Goal: Task Accomplishment & Management: Use online tool/utility

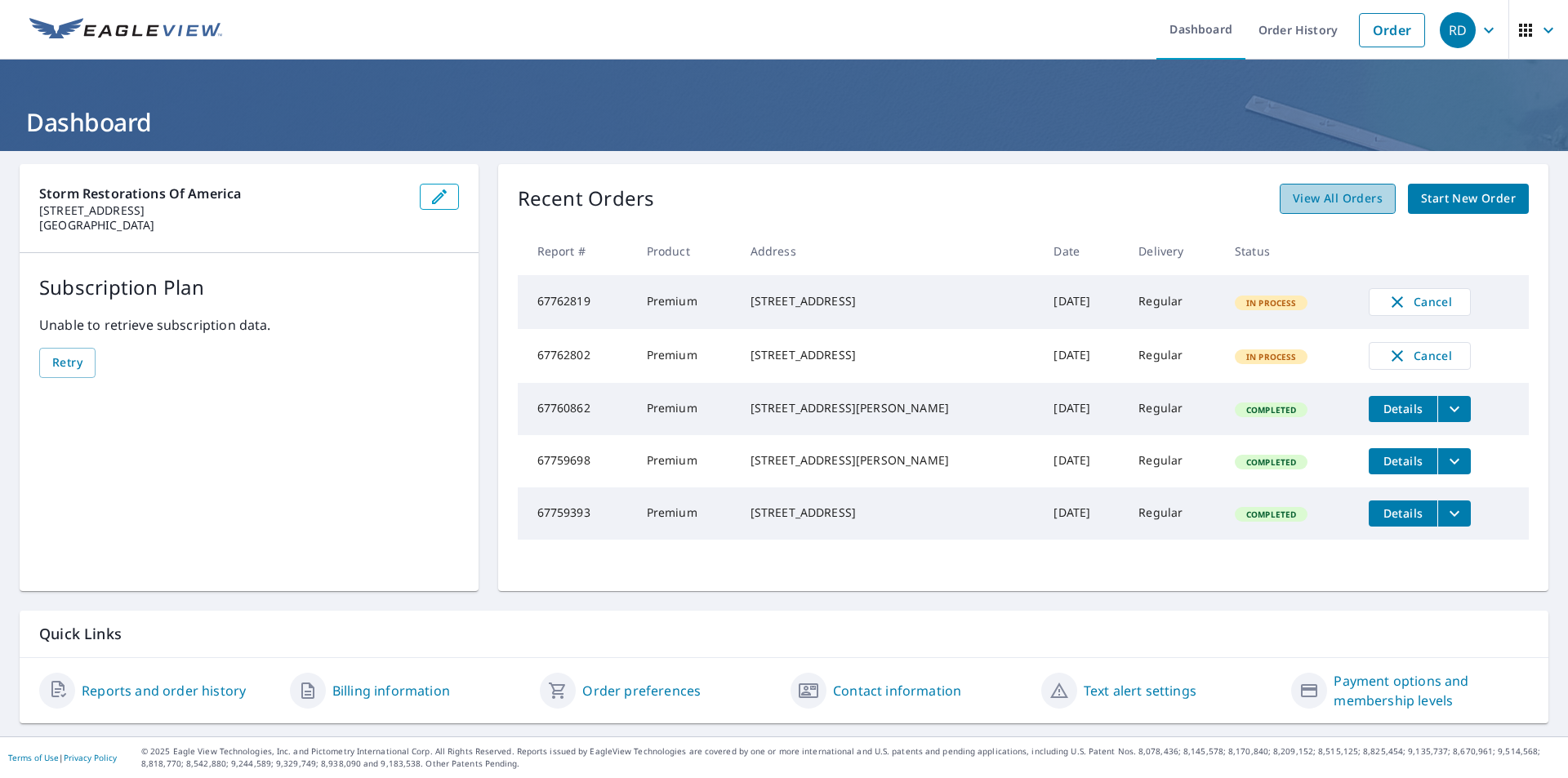
click at [1315, 204] on span "View All Orders" at bounding box center [1337, 199] width 90 height 21
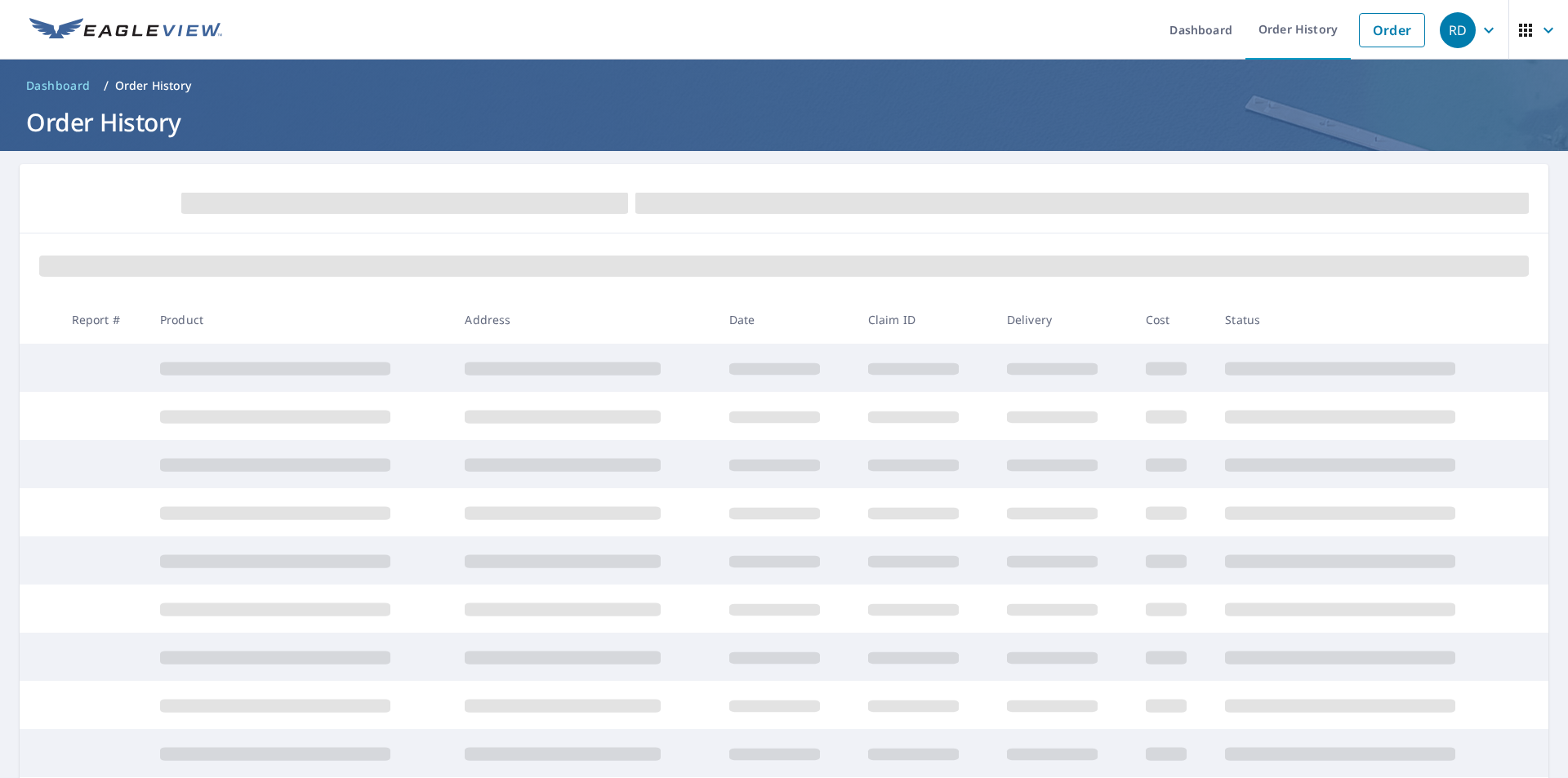
scroll to position [82, 0]
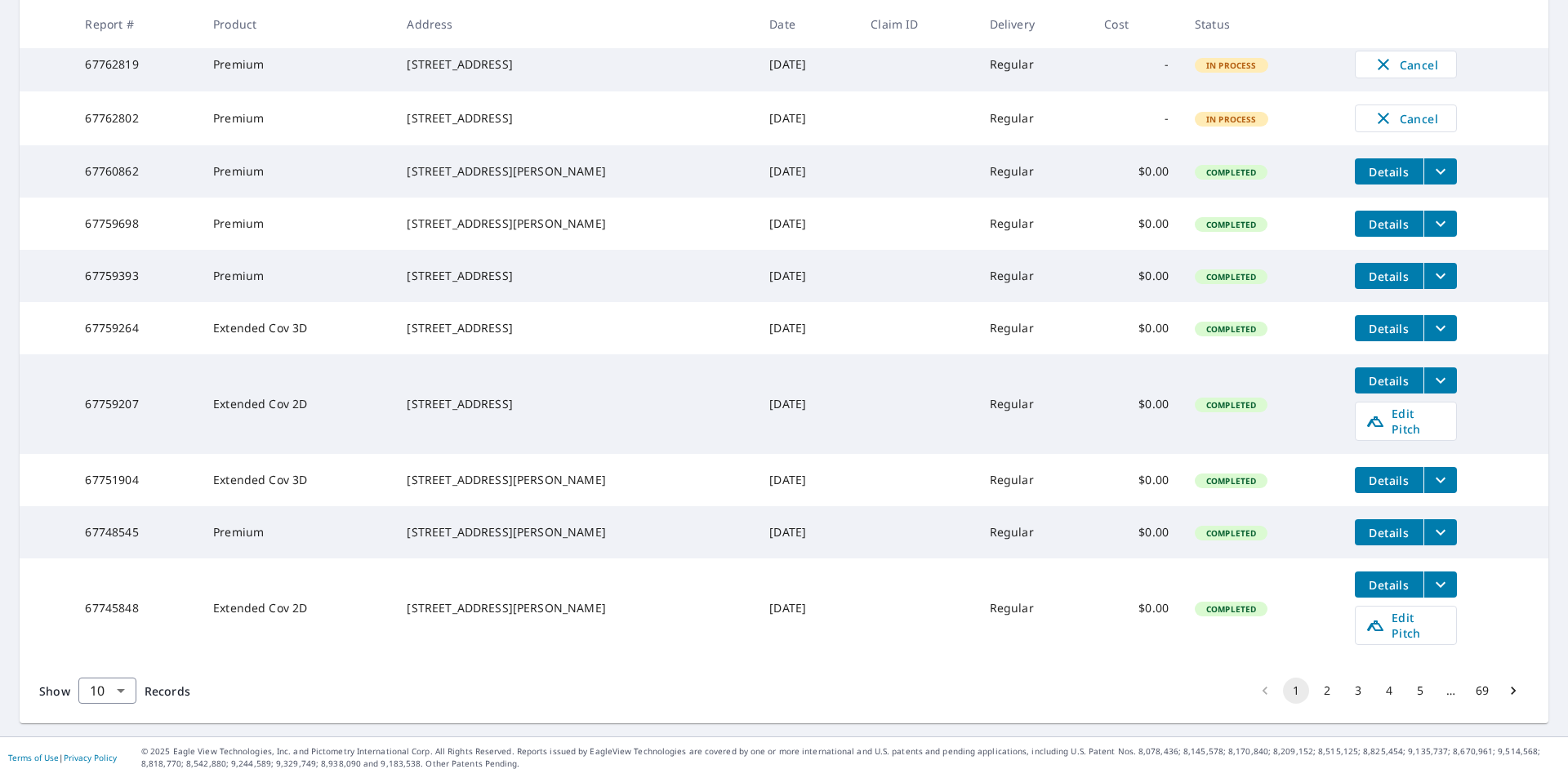
scroll to position [350, 0]
click at [1367, 625] on icon at bounding box center [1375, 624] width 20 height 20
click at [1430, 594] on icon "filesDropdownBtn-67745848" at bounding box center [1440, 584] width 20 height 20
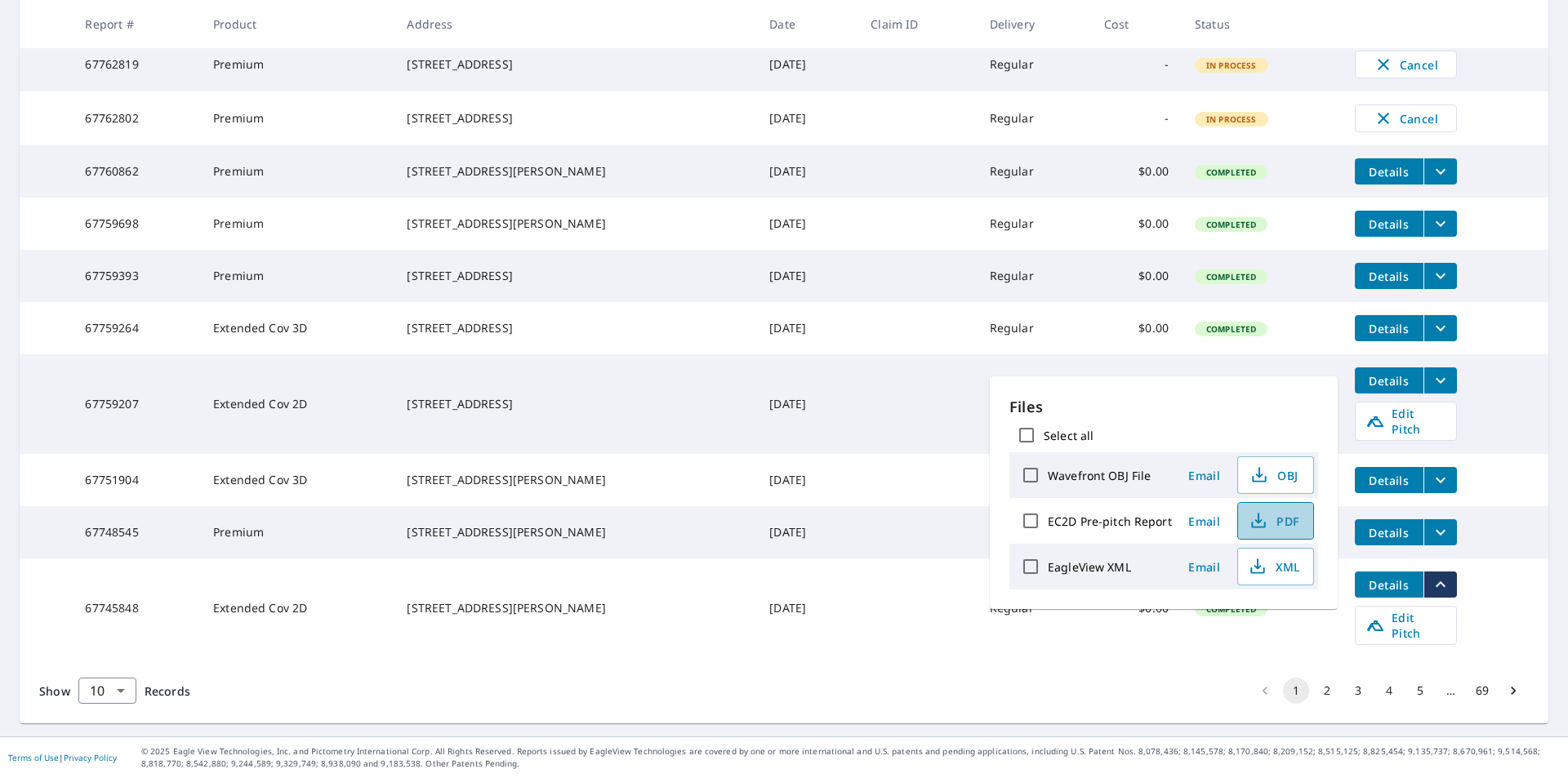
click at [1277, 523] on span "PDF" at bounding box center [1273, 520] width 52 height 20
click at [1267, 566] on span "XML" at bounding box center [1273, 566] width 52 height 20
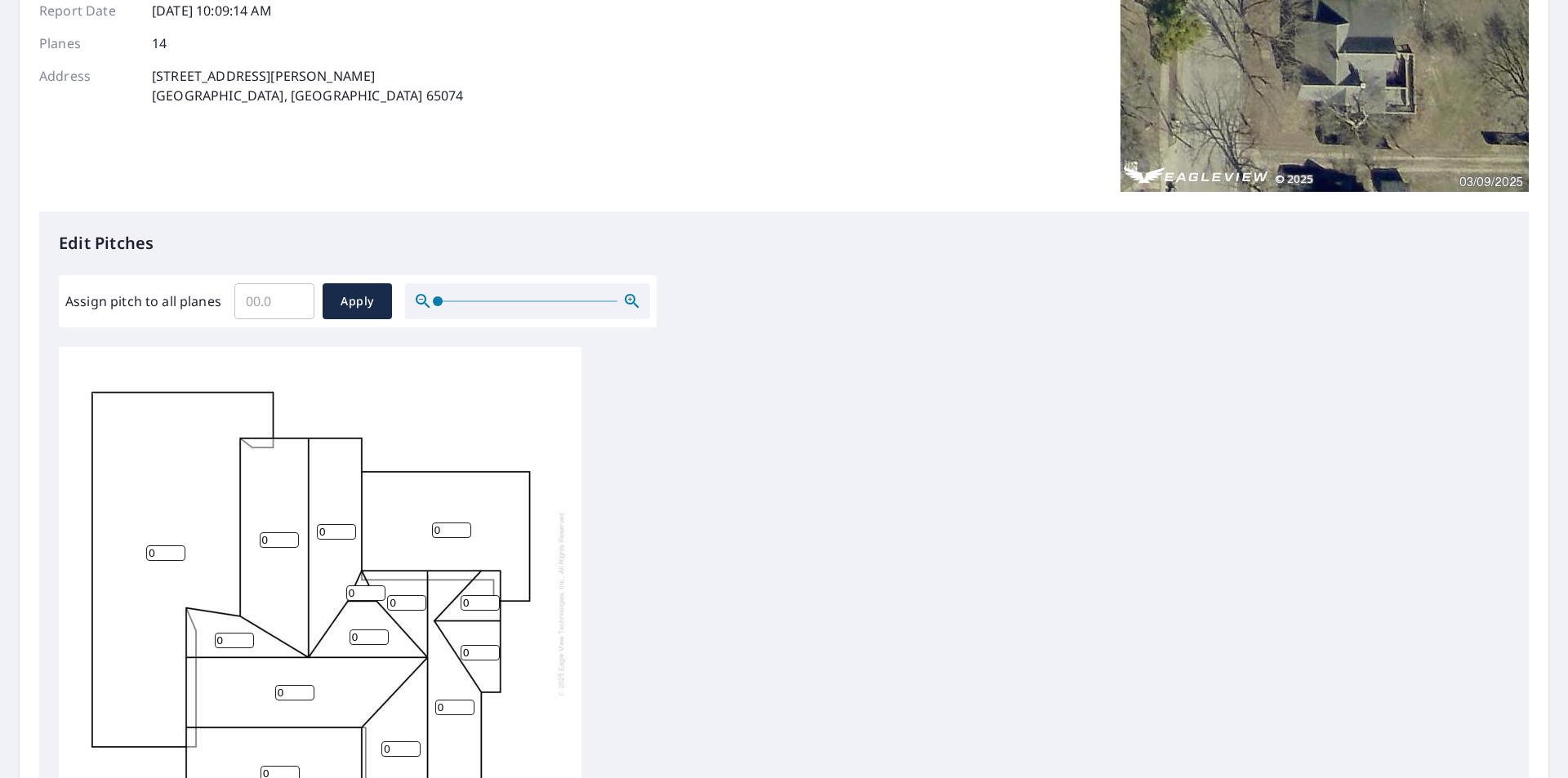
scroll to position [245, 0]
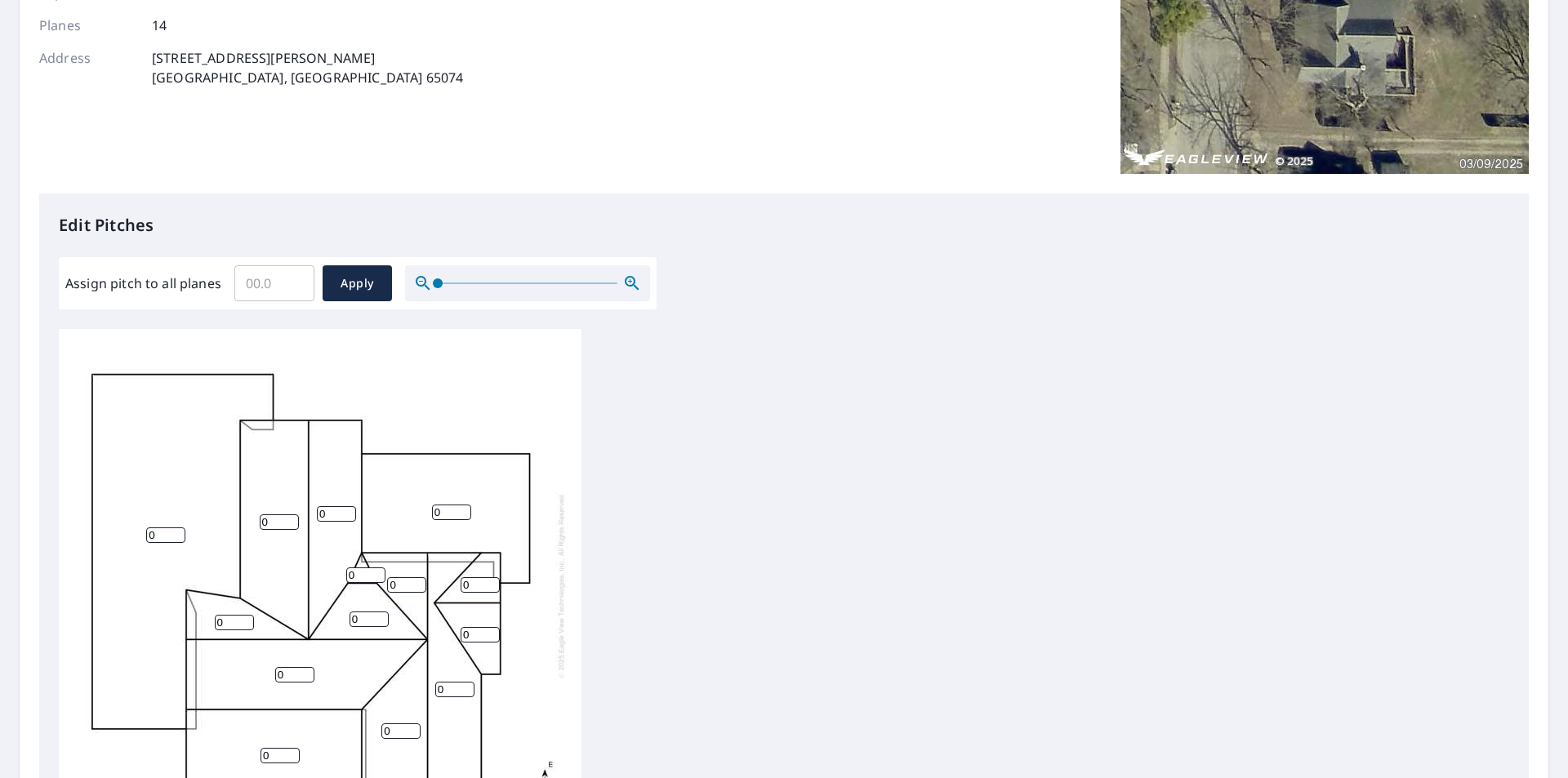
click at [278, 280] on input "Assign pitch to all planes" at bounding box center [274, 283] width 80 height 46
type input "9"
click at [368, 285] on span "Apply" at bounding box center [357, 284] width 43 height 21
type input "9"
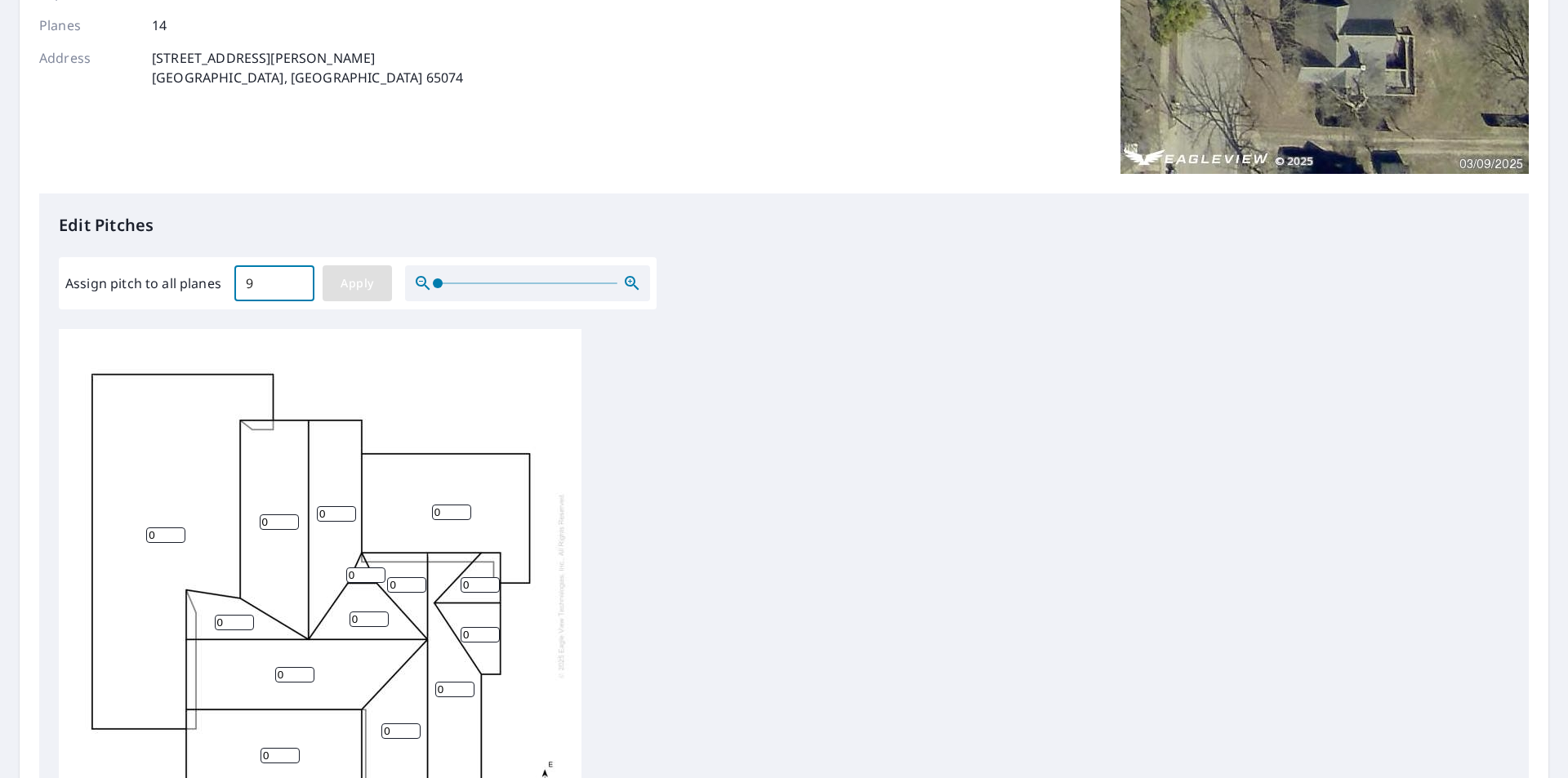
type input "9"
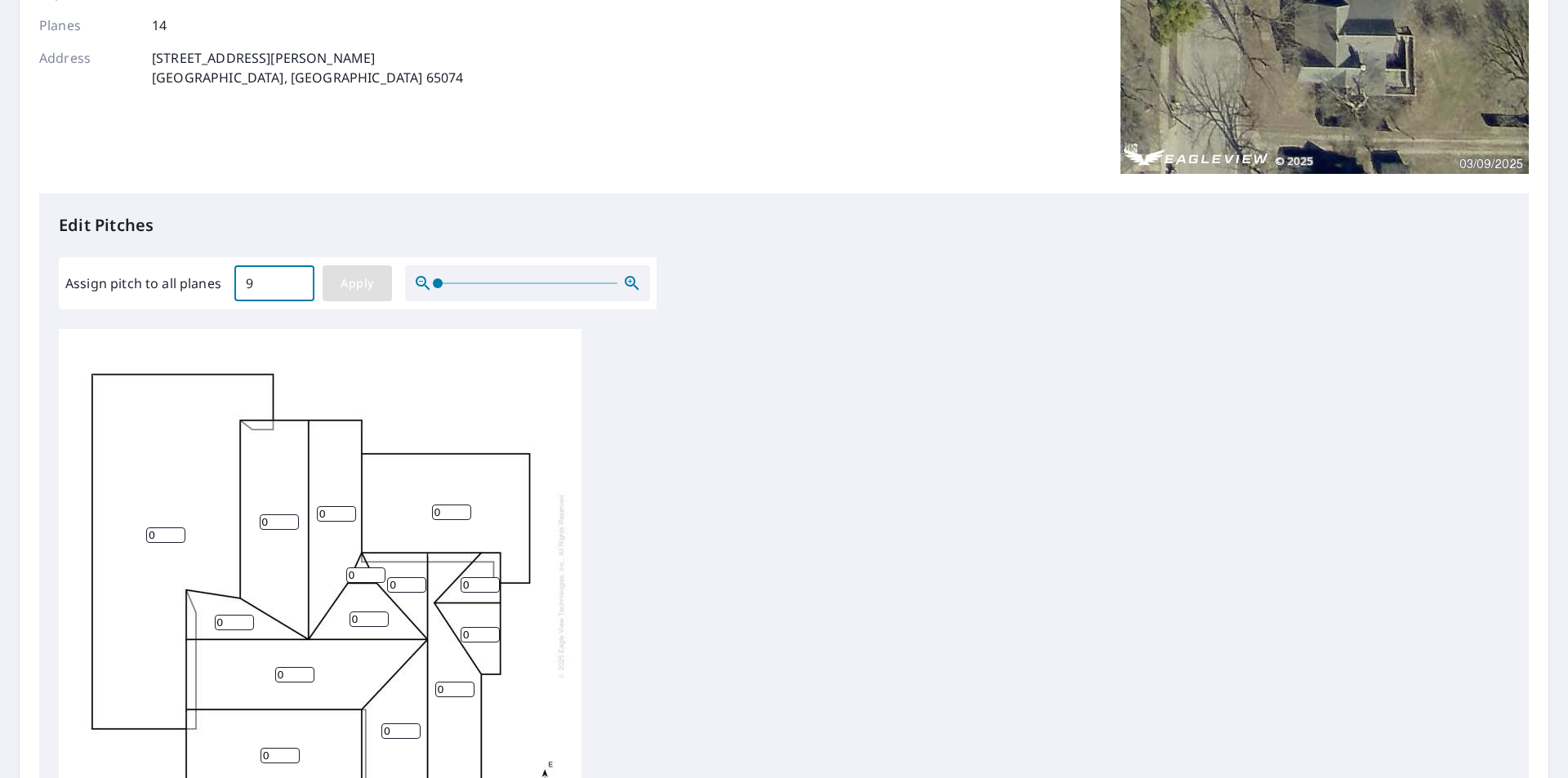
type input "9"
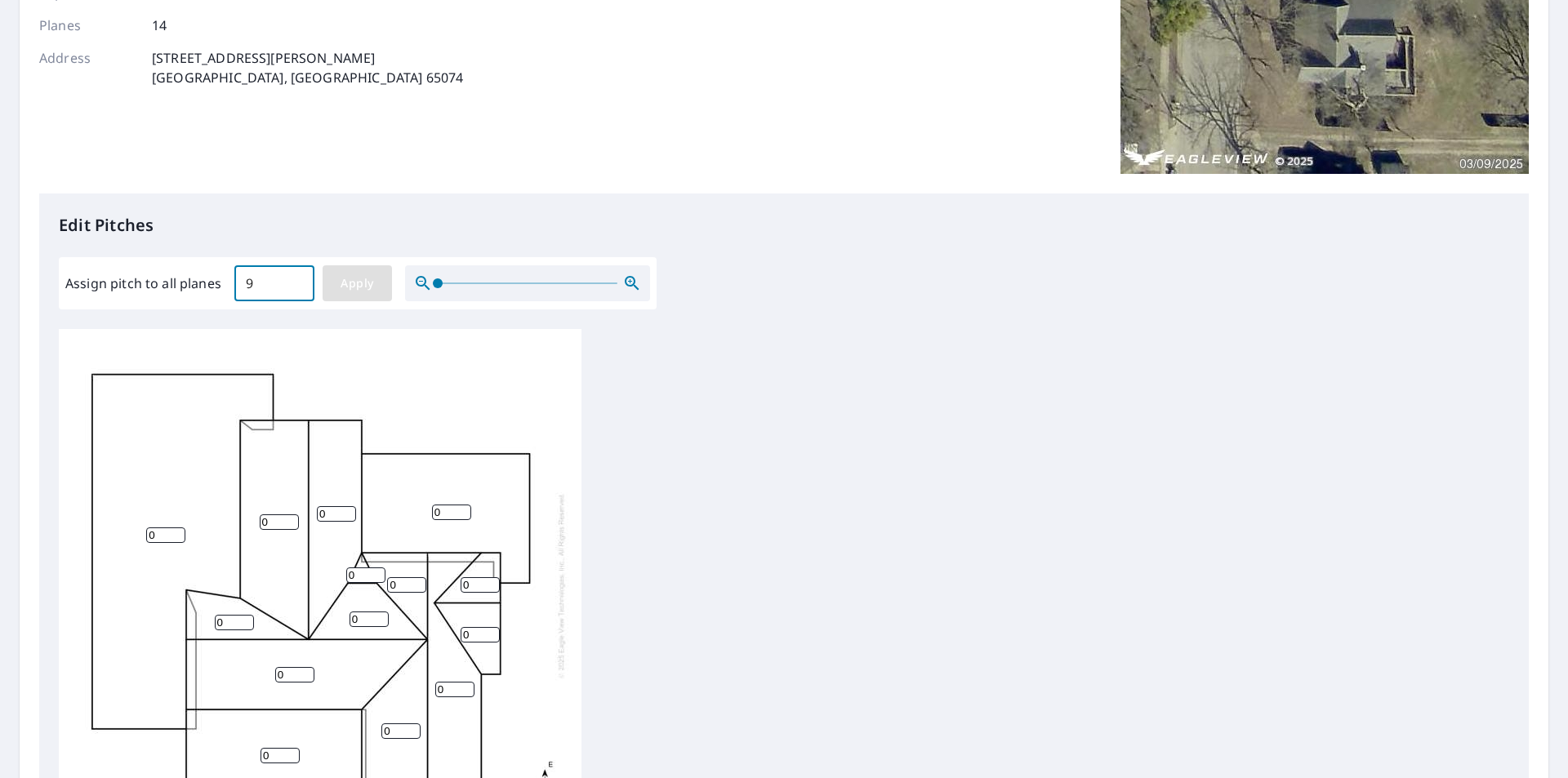
type input "9"
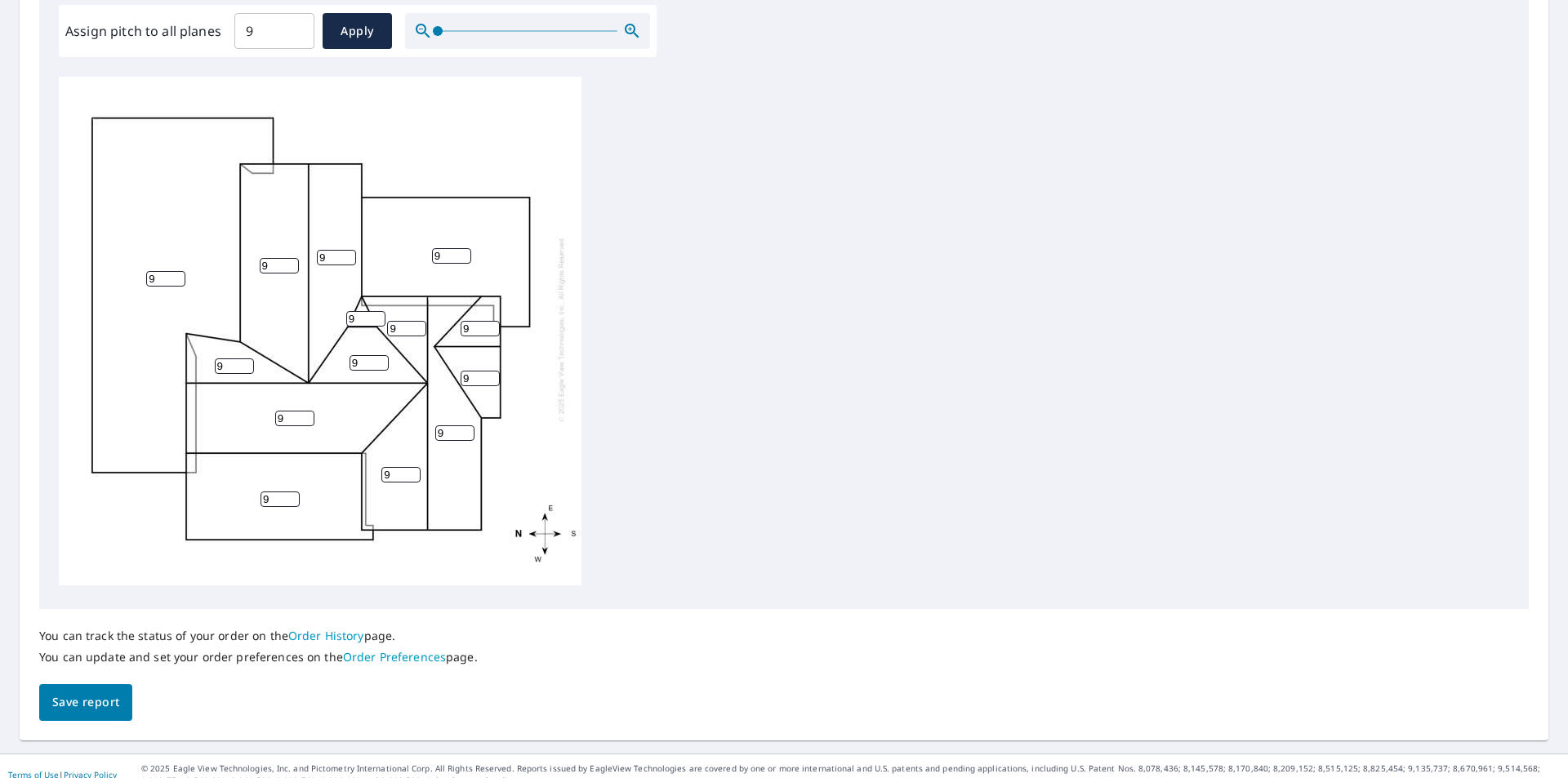
scroll to position [514, 0]
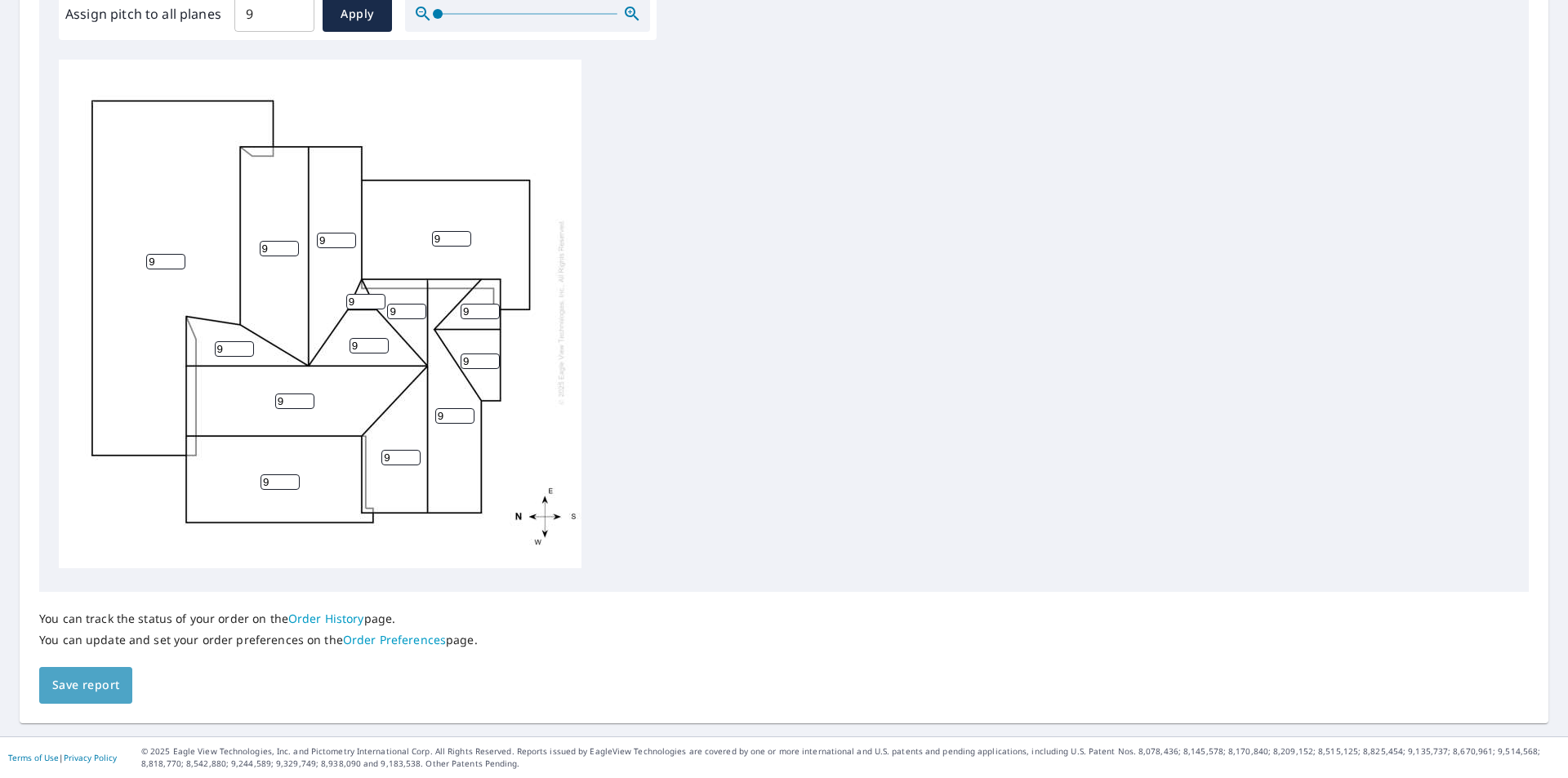
click at [67, 692] on span "Save report" at bounding box center [85, 686] width 67 height 21
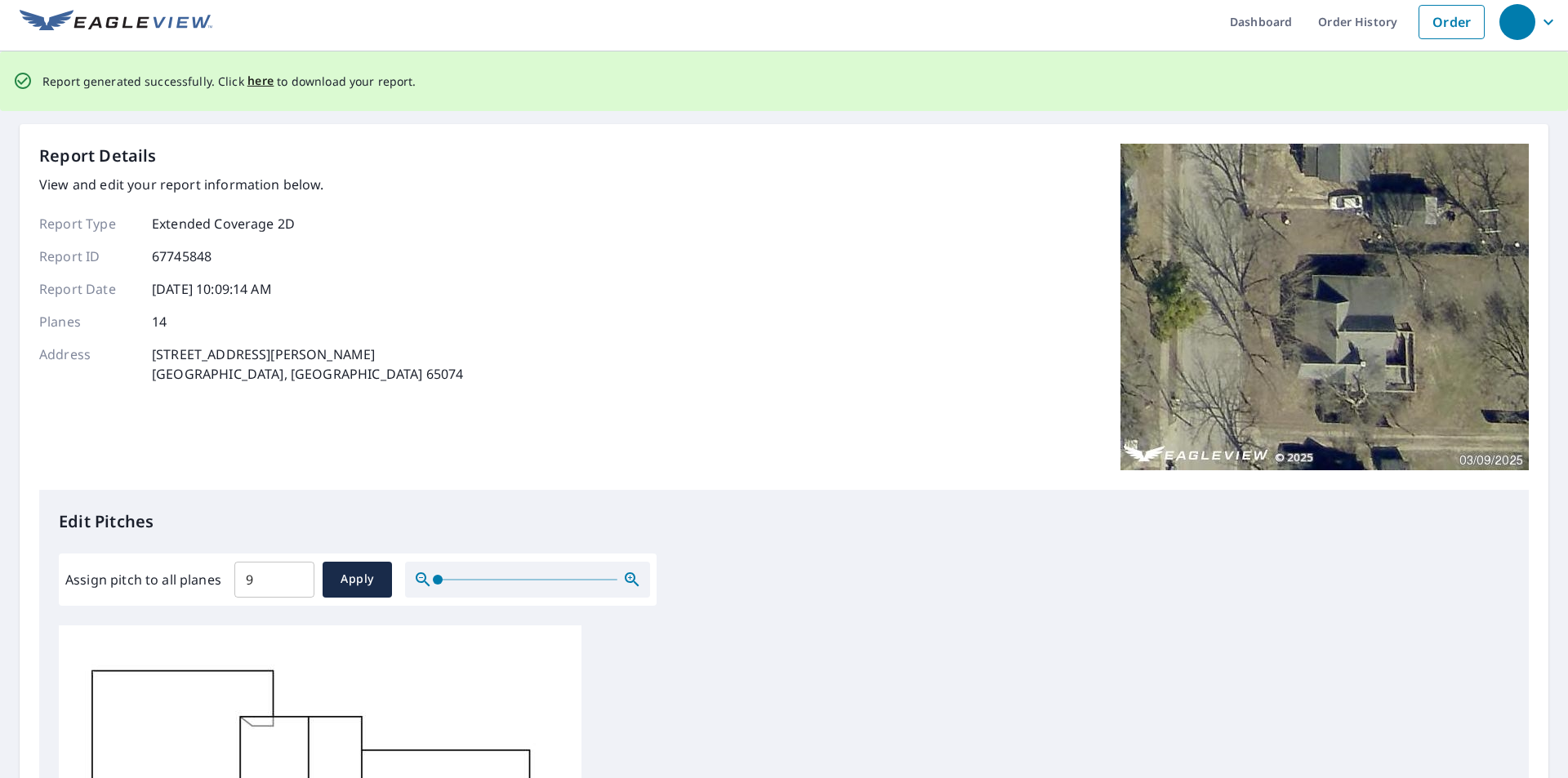
scroll to position [0, 0]
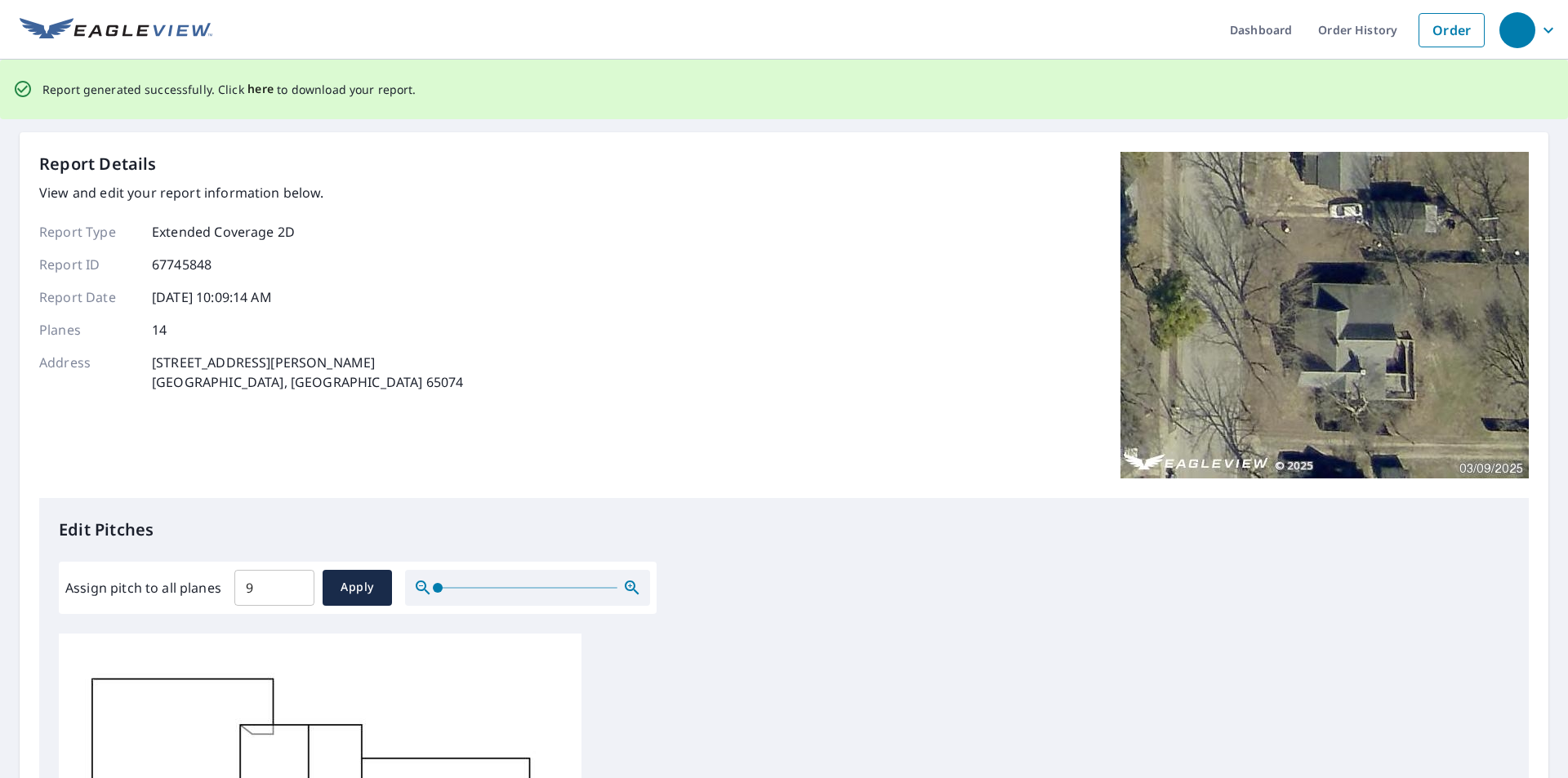
click at [260, 88] on span "here" at bounding box center [261, 89] width 27 height 21
